Goal: Task Accomplishment & Management: Complete application form

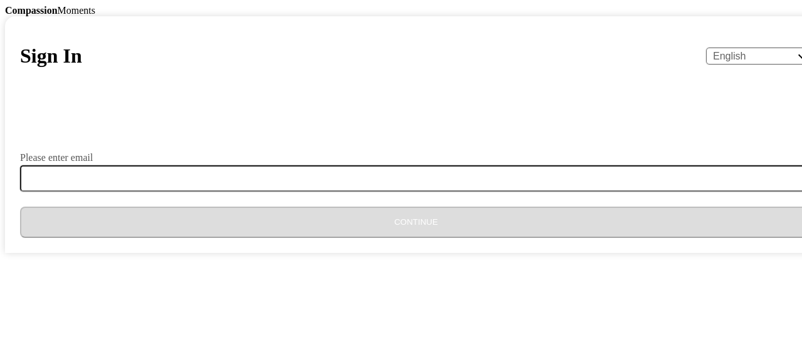
click at [308, 192] on input "Please enter email" at bounding box center [423, 178] width 807 height 26
type input "[EMAIL_ADDRESS][DOMAIN_NAME]"
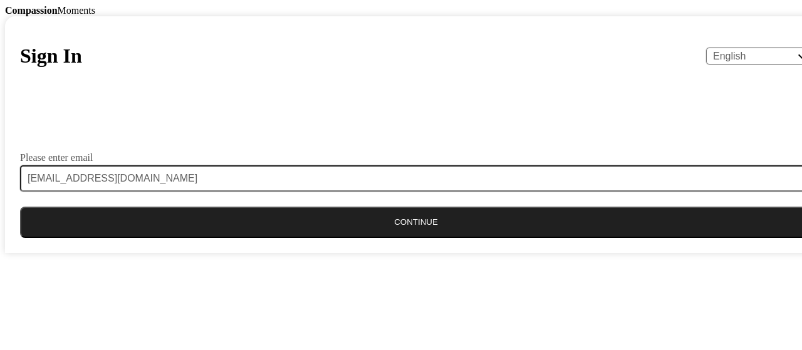
click at [415, 238] on button "Continue" at bounding box center [416, 222] width 792 height 31
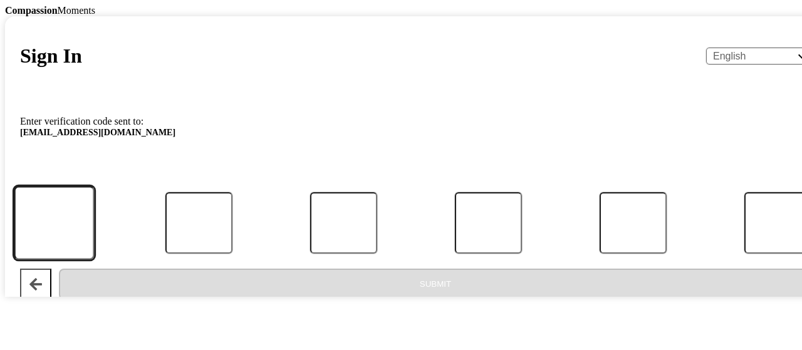
click at [94, 259] on input "Code" at bounding box center [54, 222] width 80 height 73
type input "8"
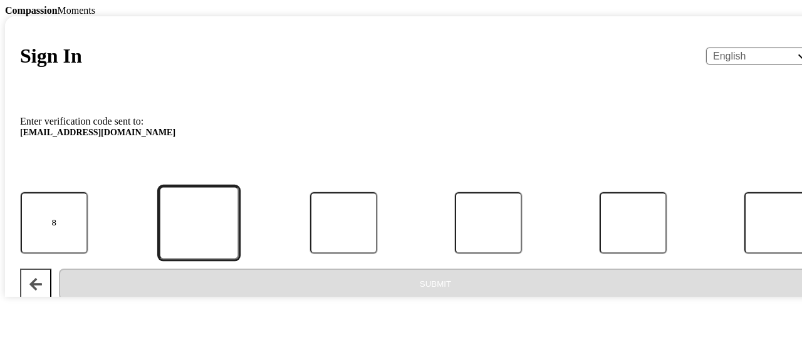
type input "4"
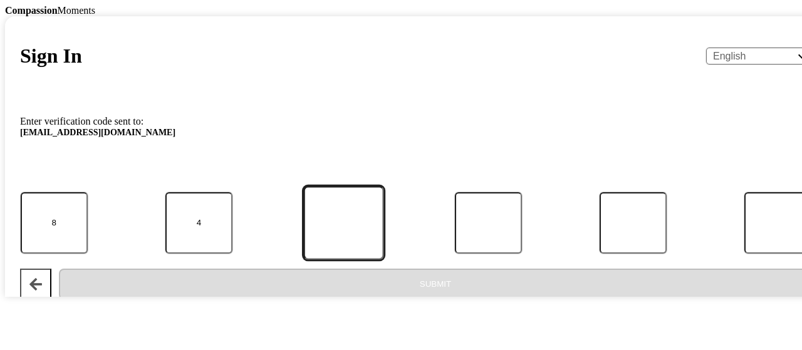
type input "0"
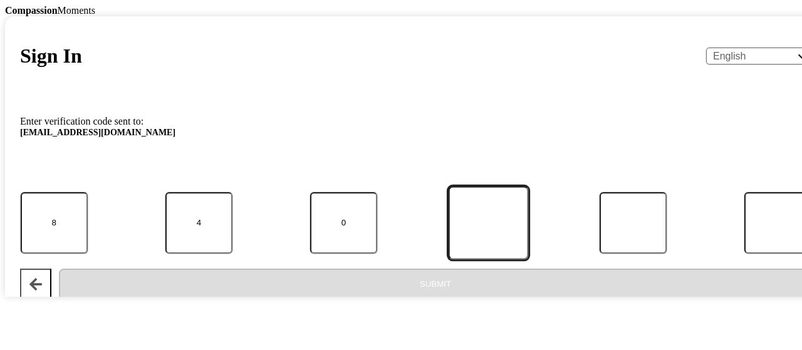
type input "6"
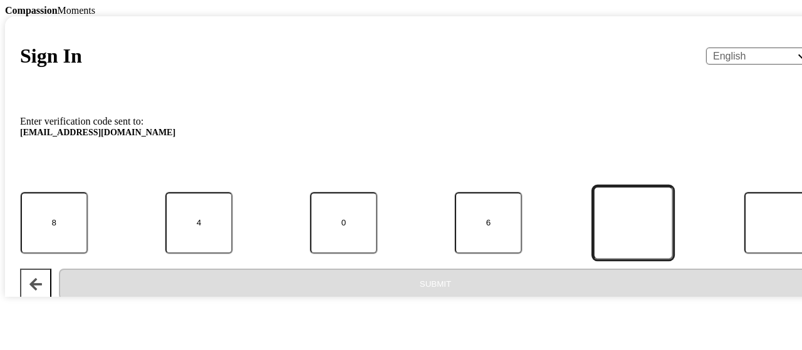
type input "0"
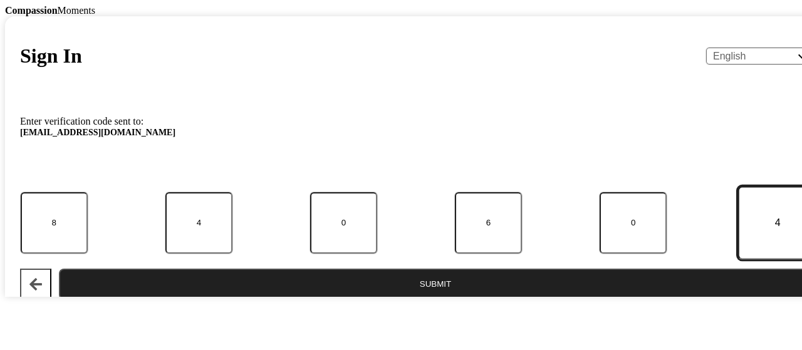
type input "4"
click at [430, 300] on button "Submit" at bounding box center [435, 284] width 753 height 31
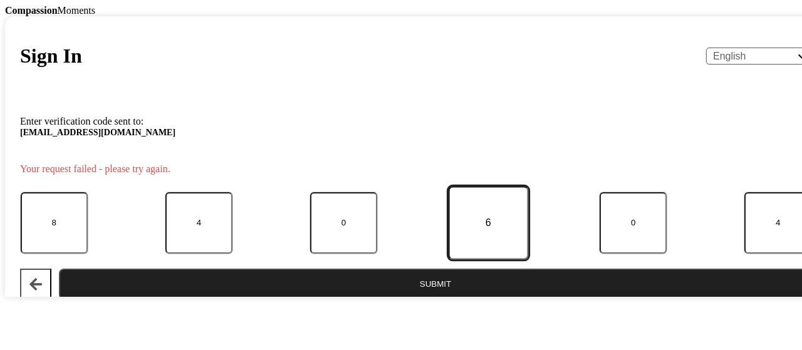
click at [449, 259] on input "6" at bounding box center [489, 222] width 80 height 73
type input "4"
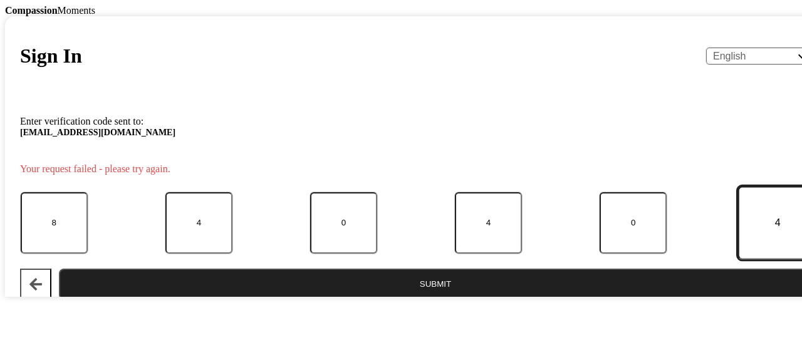
click at [738, 259] on input "4" at bounding box center [778, 222] width 80 height 73
type input "1"
click at [412, 300] on button "Submit" at bounding box center [435, 284] width 753 height 31
click at [414, 298] on button "Submit" at bounding box center [435, 284] width 753 height 31
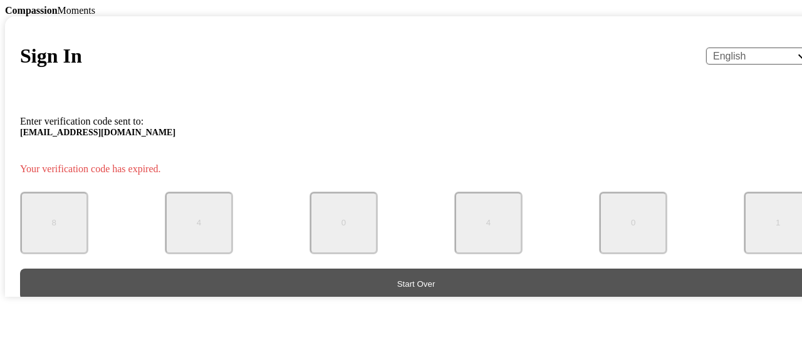
click at [394, 300] on form "Enter verification code sent to: [EMAIL_ADDRESS][DOMAIN_NAME] Your verification…" at bounding box center [416, 204] width 792 height 194
click at [394, 300] on button "Start Over" at bounding box center [416, 284] width 792 height 31
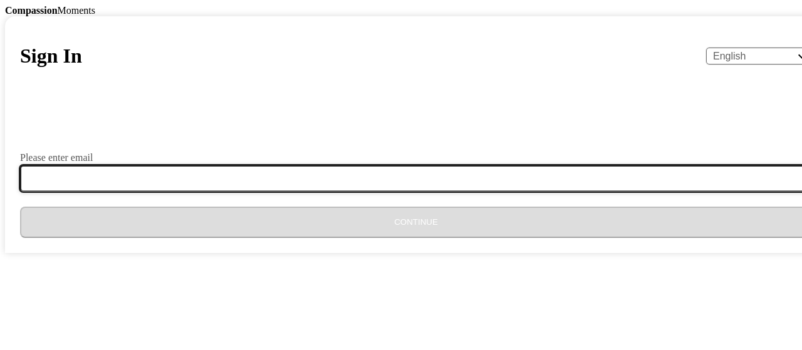
click at [295, 192] on input "Please enter email" at bounding box center [423, 178] width 807 height 26
type input "[EMAIL_ADDRESS][DOMAIN_NAME]"
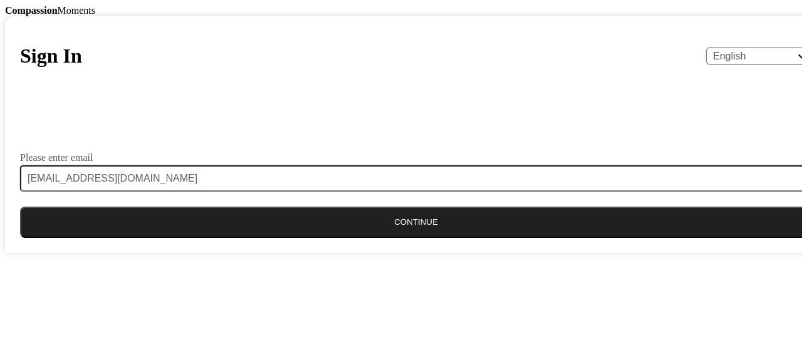
click at [413, 238] on button "Continue" at bounding box center [416, 222] width 792 height 31
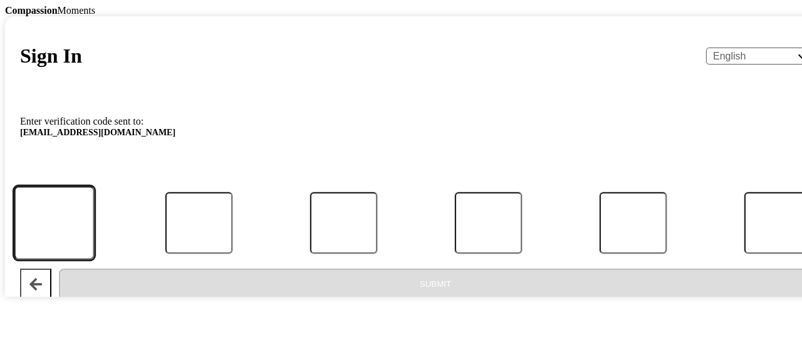
click at [94, 259] on input "Code" at bounding box center [54, 222] width 80 height 73
type input "6"
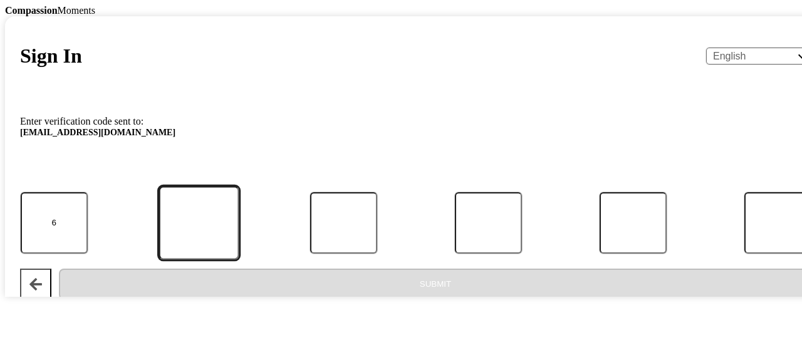
type input "9"
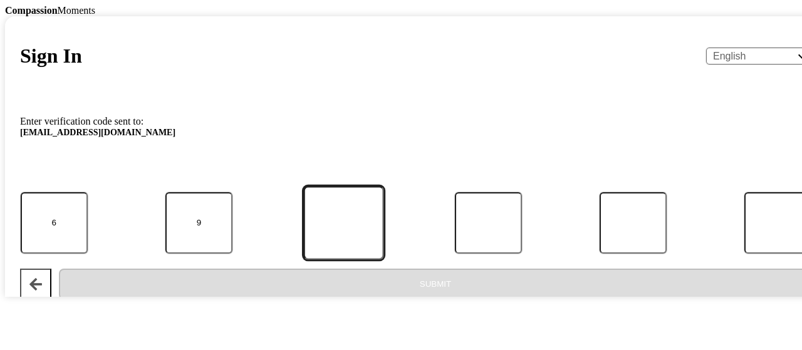
type input "3"
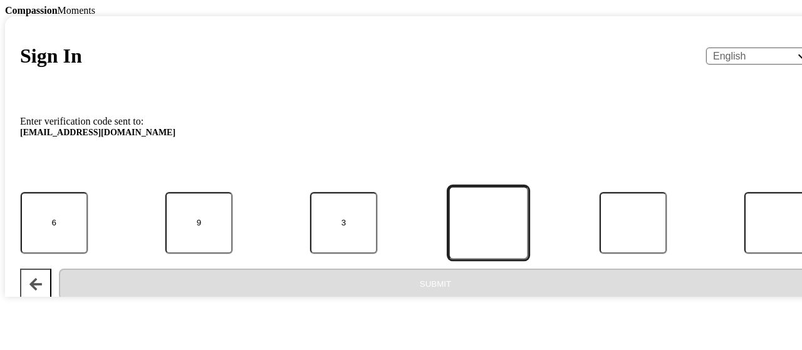
type input "0"
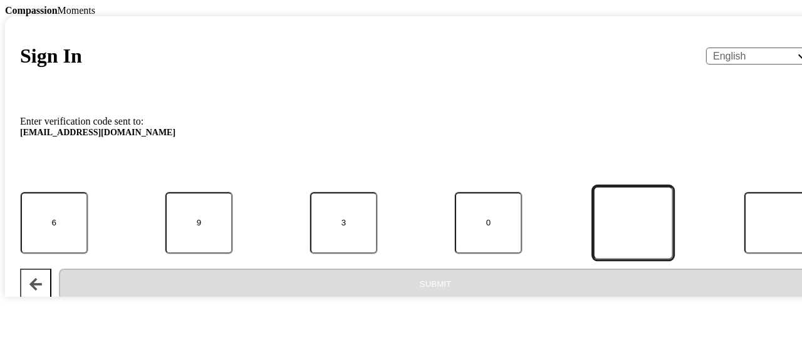
type input "9"
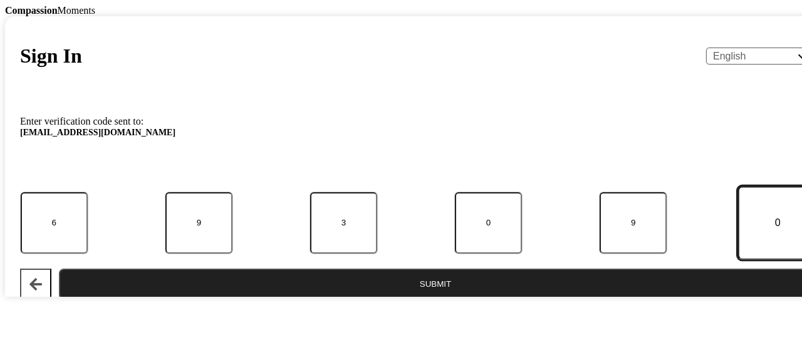
type input "0"
click at [420, 300] on button "Submit" at bounding box center [435, 284] width 753 height 31
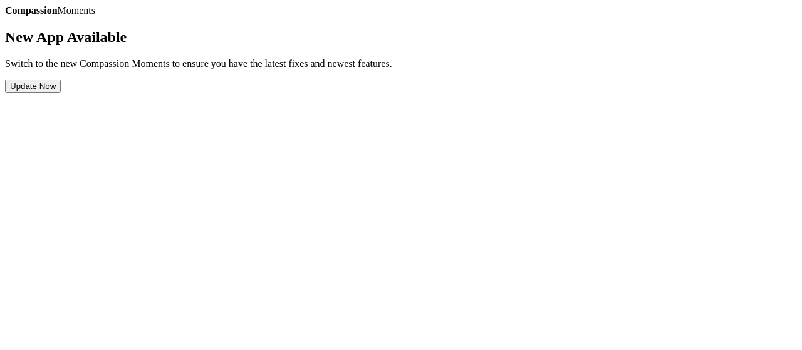
click at [61, 93] on button "Update Now" at bounding box center [33, 86] width 56 height 13
